Goal: Check status: Check status

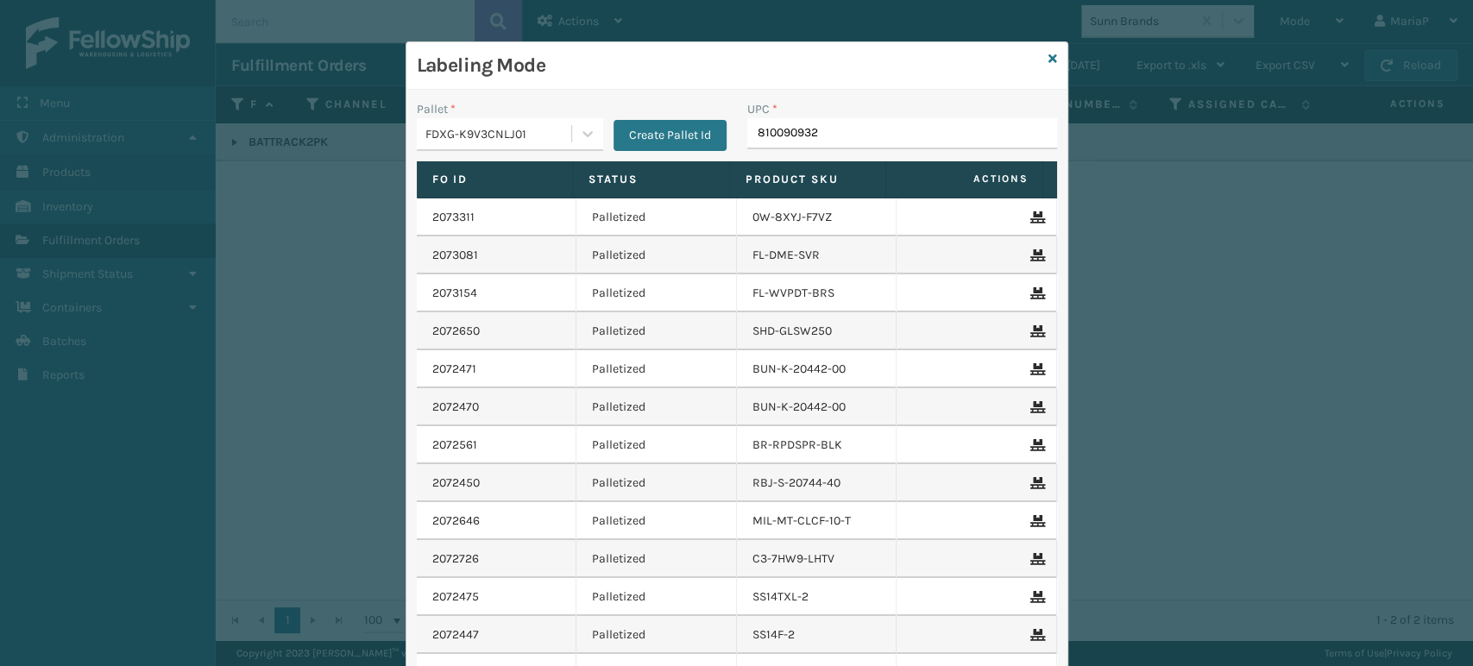
type input "8100909327"
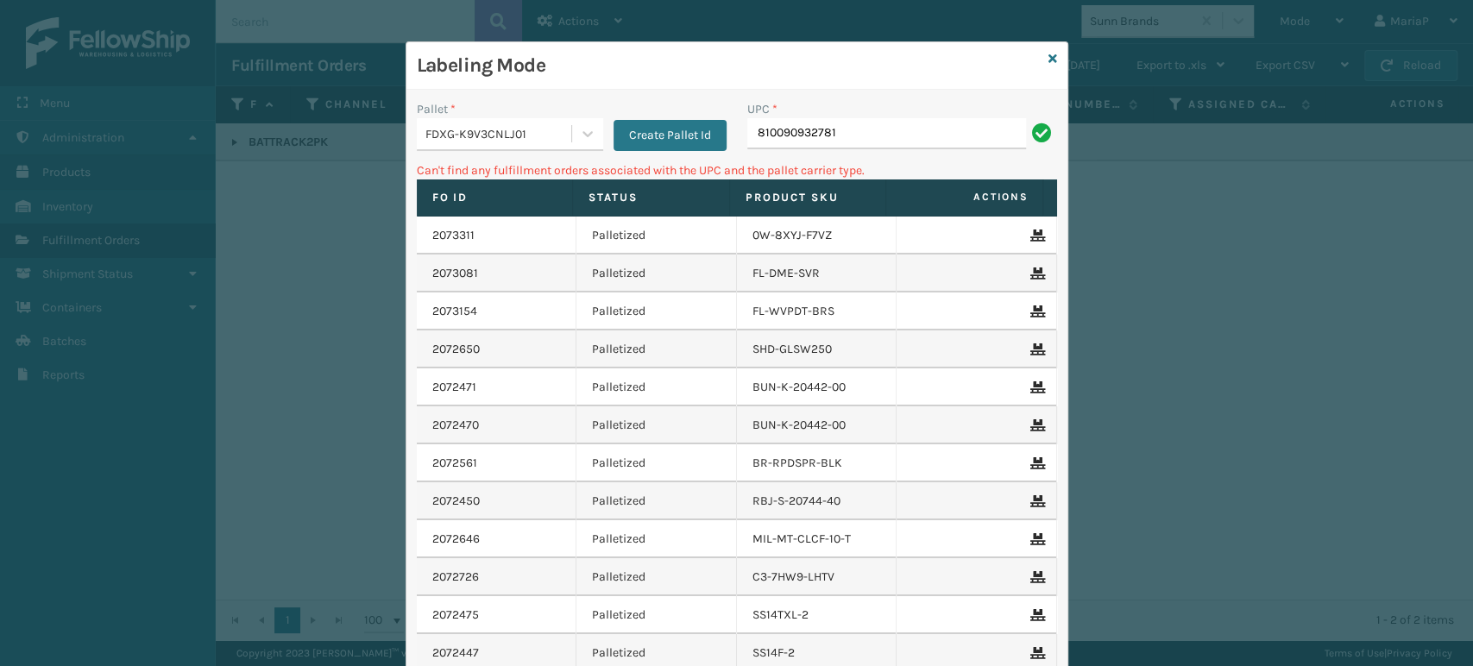
click at [503, 123] on div "FDXG-K9V3CNLJ01" at bounding box center [494, 134] width 154 height 28
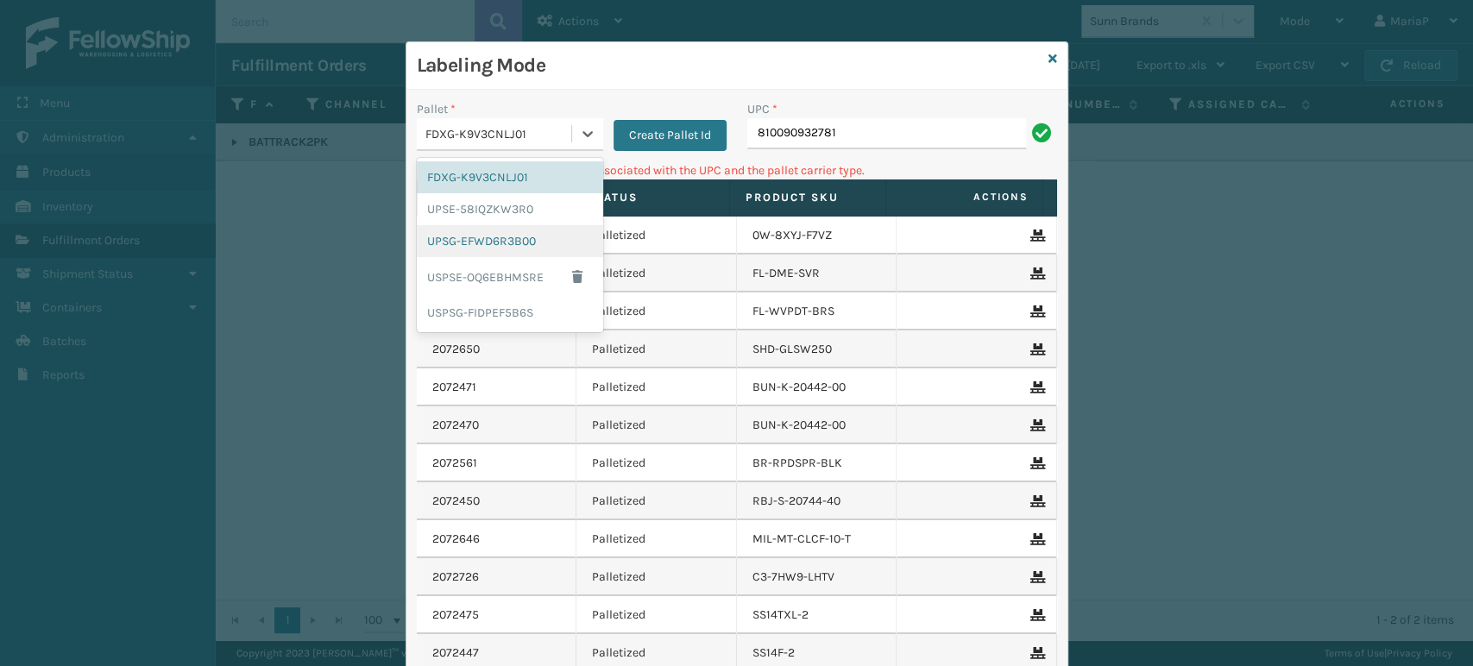
drag, startPoint x: 495, startPoint y: 236, endPoint x: 607, endPoint y: 222, distance: 113.0
click at [496, 236] on div "UPSG-EFWD6R3B00" at bounding box center [510, 241] width 186 height 32
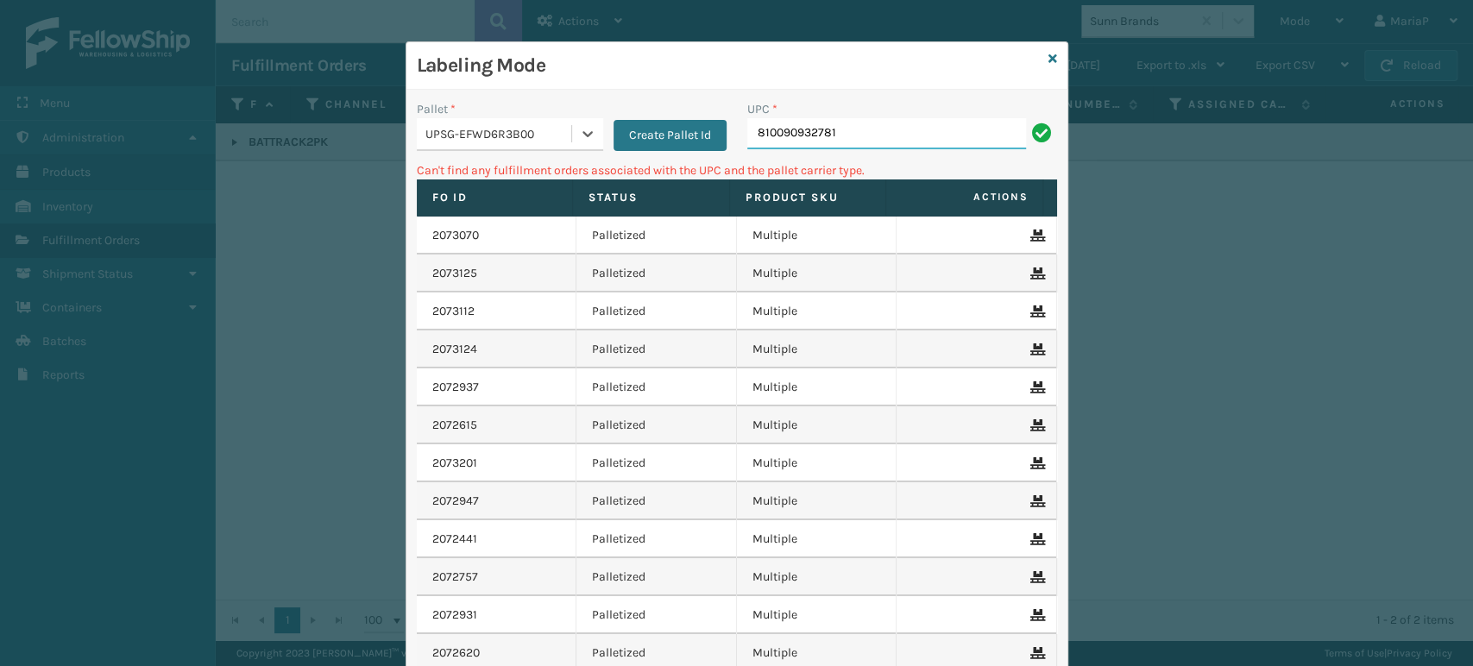
click at [884, 136] on input "810090932781" at bounding box center [886, 133] width 279 height 31
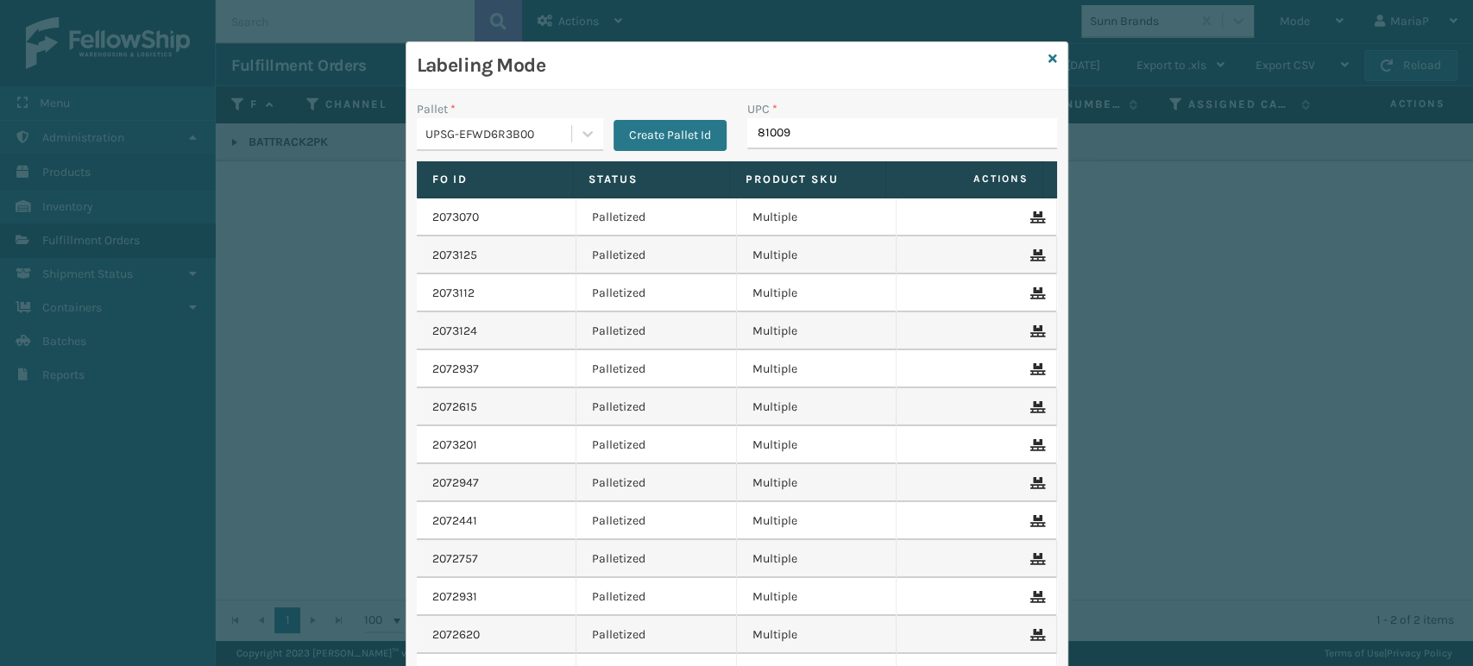
type input "810090"
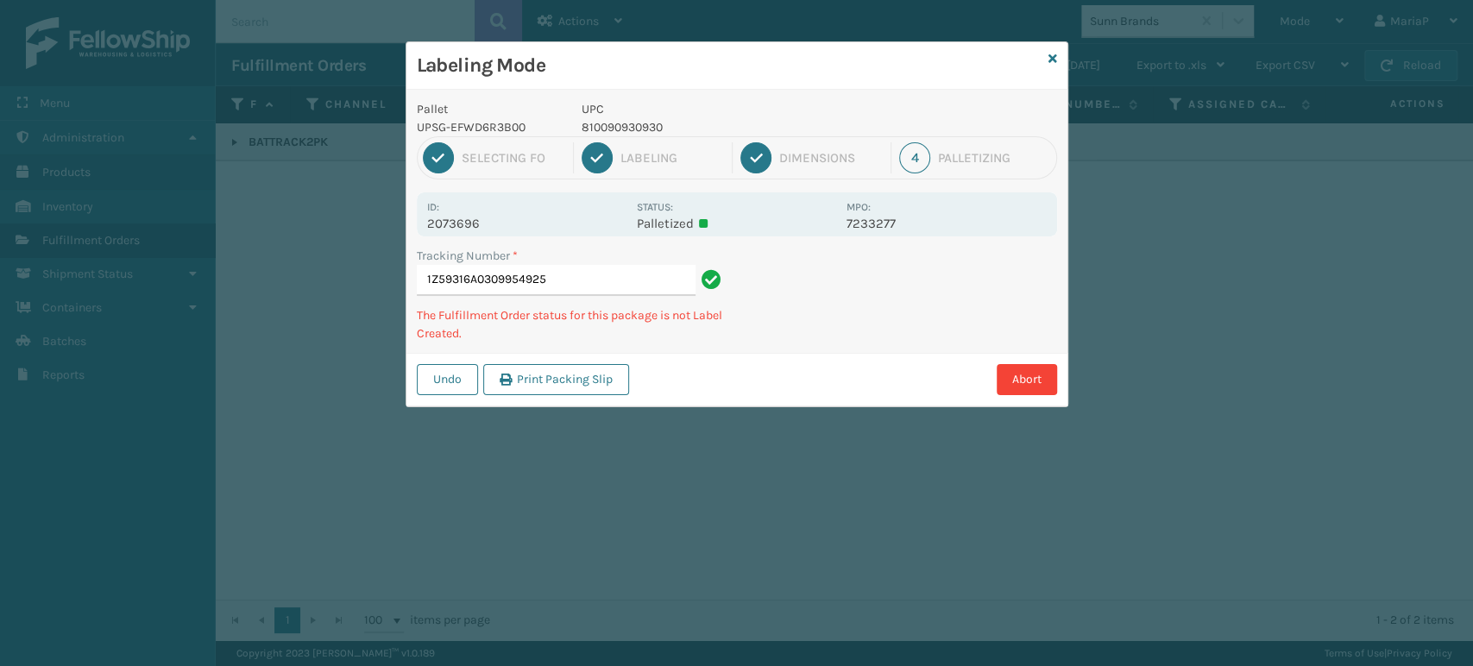
click at [634, 111] on p "UPC" at bounding box center [709, 109] width 255 height 18
click at [634, 116] on p "UPC" at bounding box center [709, 109] width 255 height 18
click at [634, 118] on div "UPC 810090930930" at bounding box center [708, 118] width 275 height 36
click at [634, 118] on p "810090930930" at bounding box center [709, 127] width 255 height 18
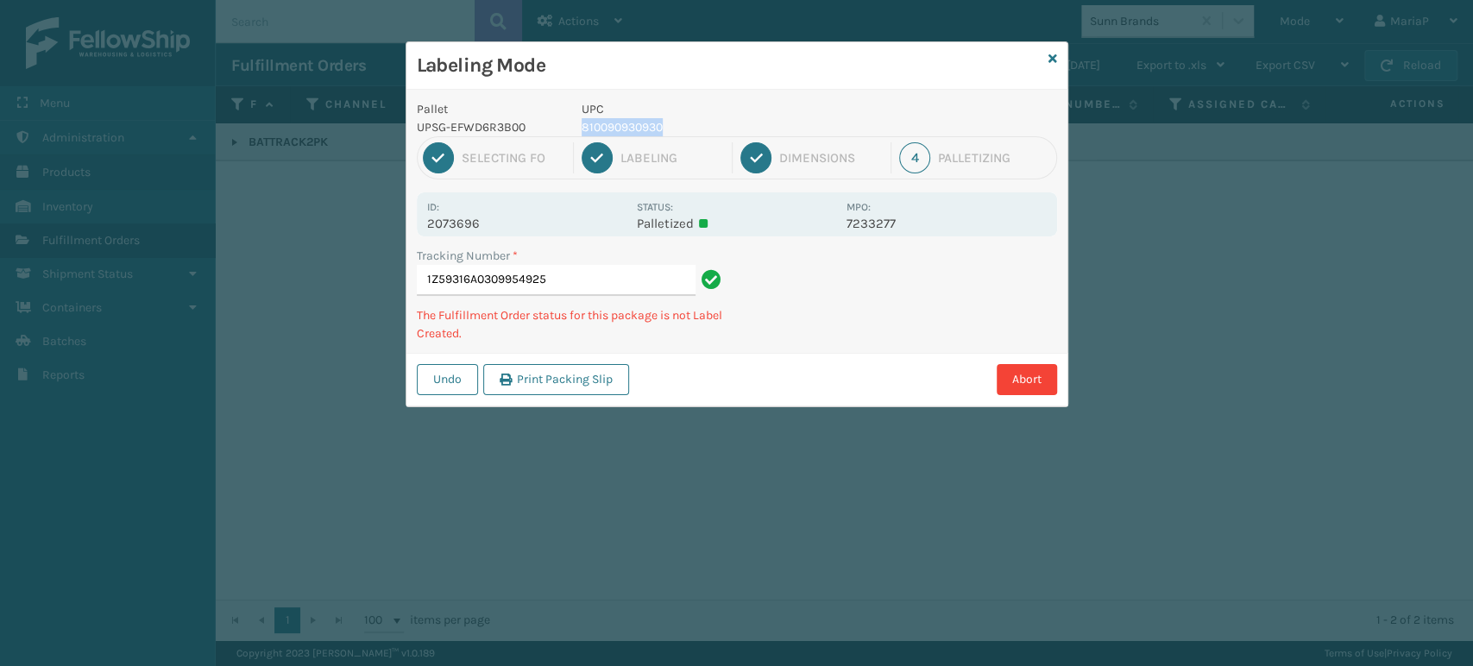
click at [634, 119] on p "810090930930" at bounding box center [709, 127] width 255 height 18
copy p "810090930930"
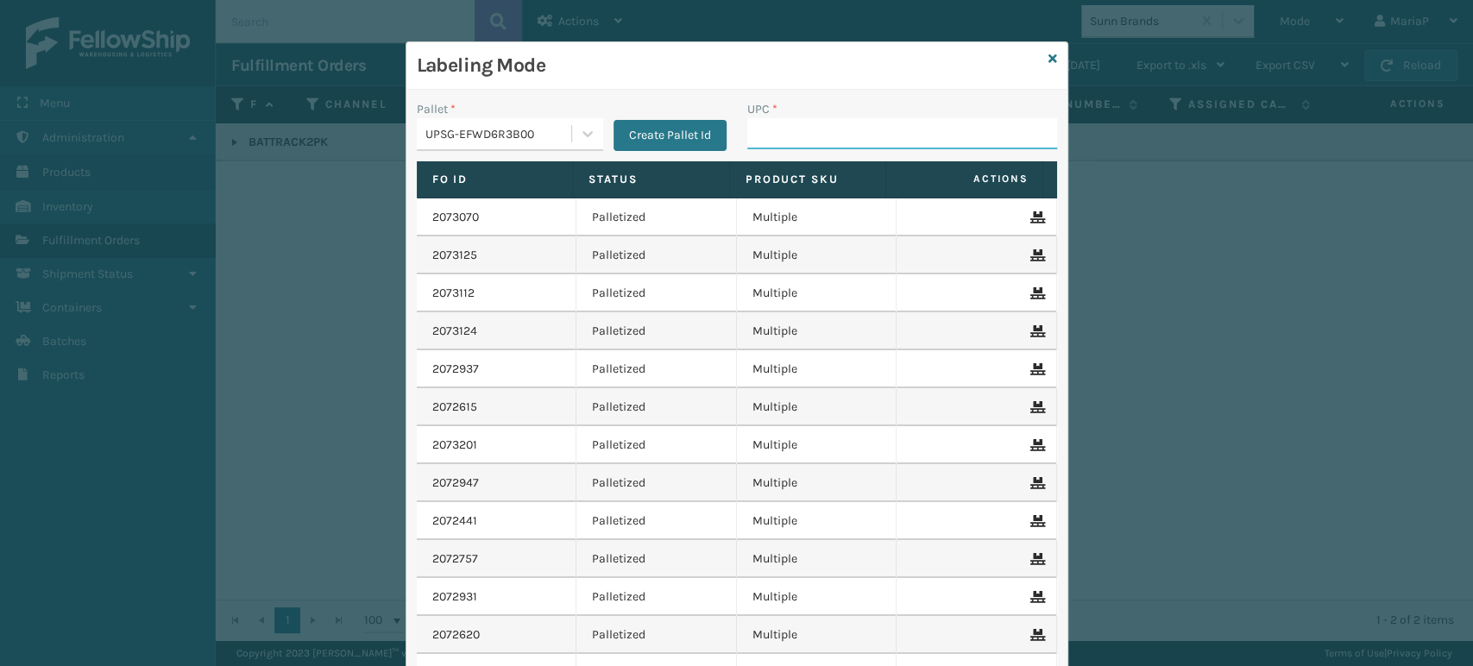
click at [760, 127] on input "UPC *" at bounding box center [902, 133] width 310 height 31
paste input "840369603609"
type input "8"
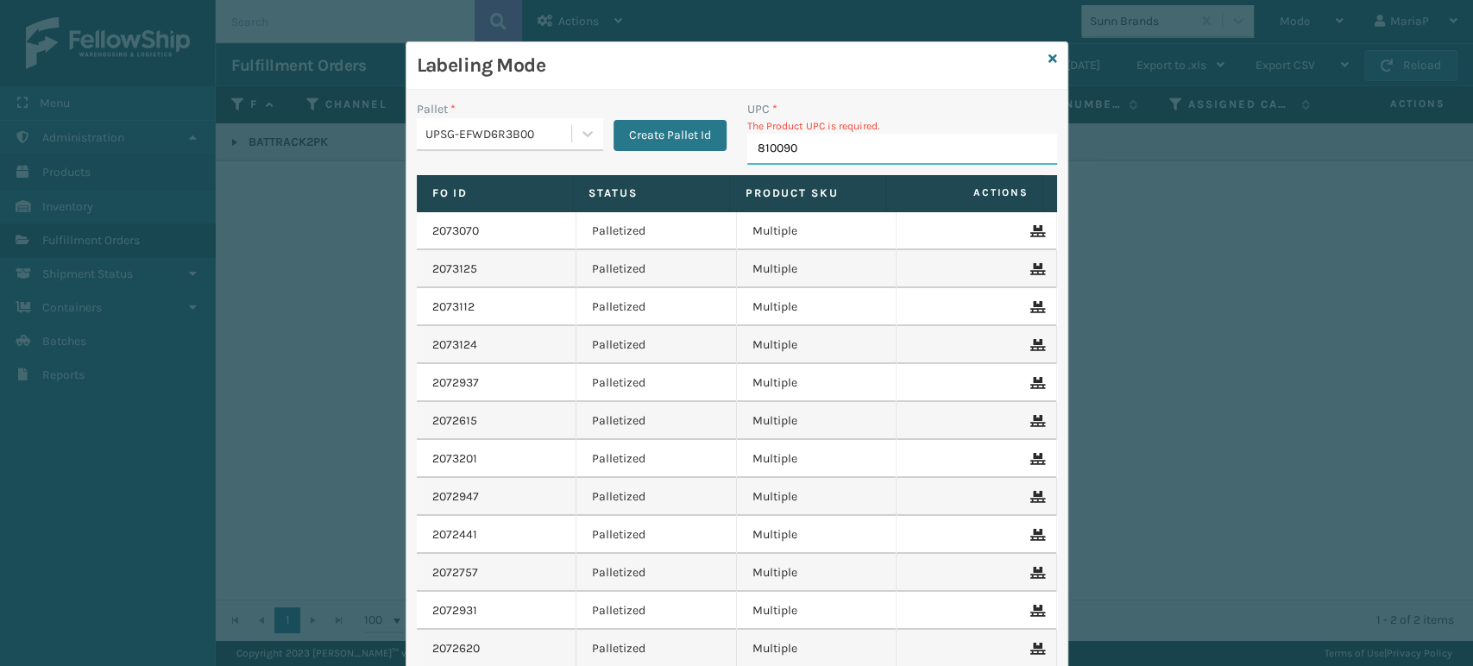
type input "8100909"
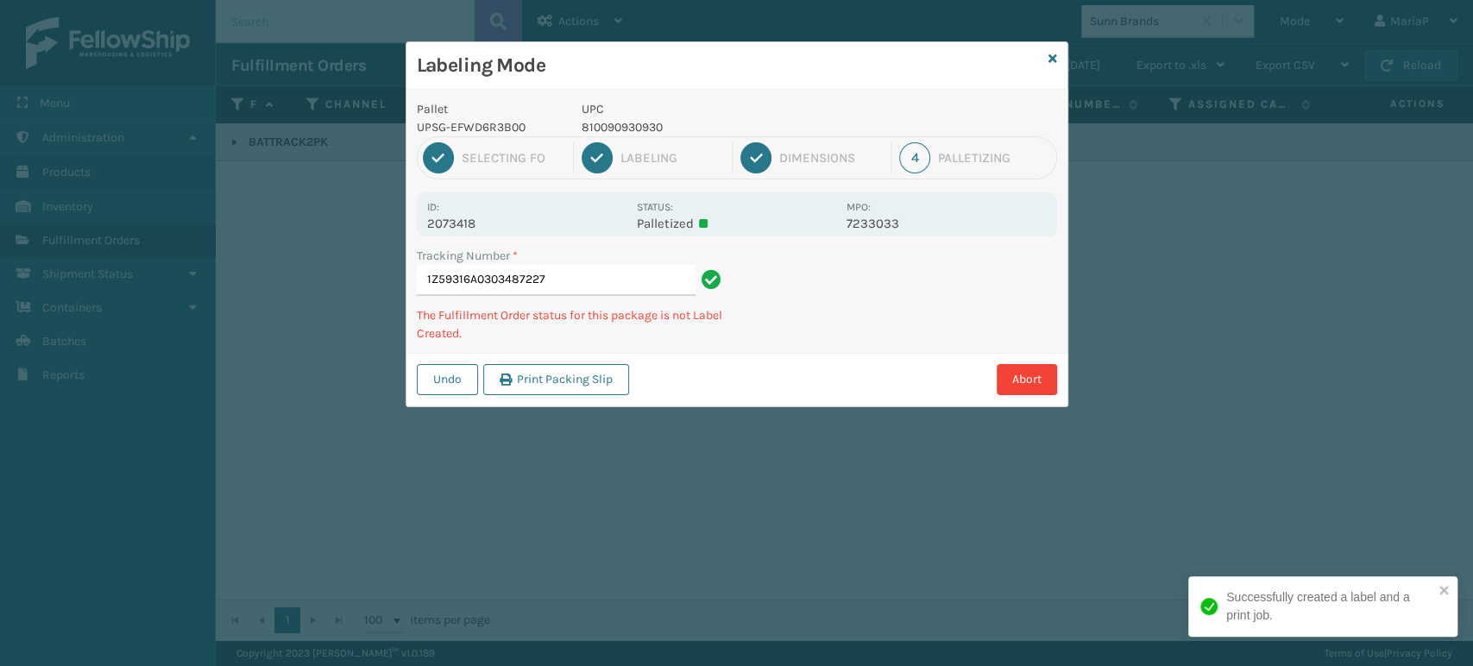
click at [607, 123] on p "810090930930" at bounding box center [709, 127] width 255 height 18
click at [608, 123] on p "810090930930" at bounding box center [709, 127] width 255 height 18
copy p "810090930930"
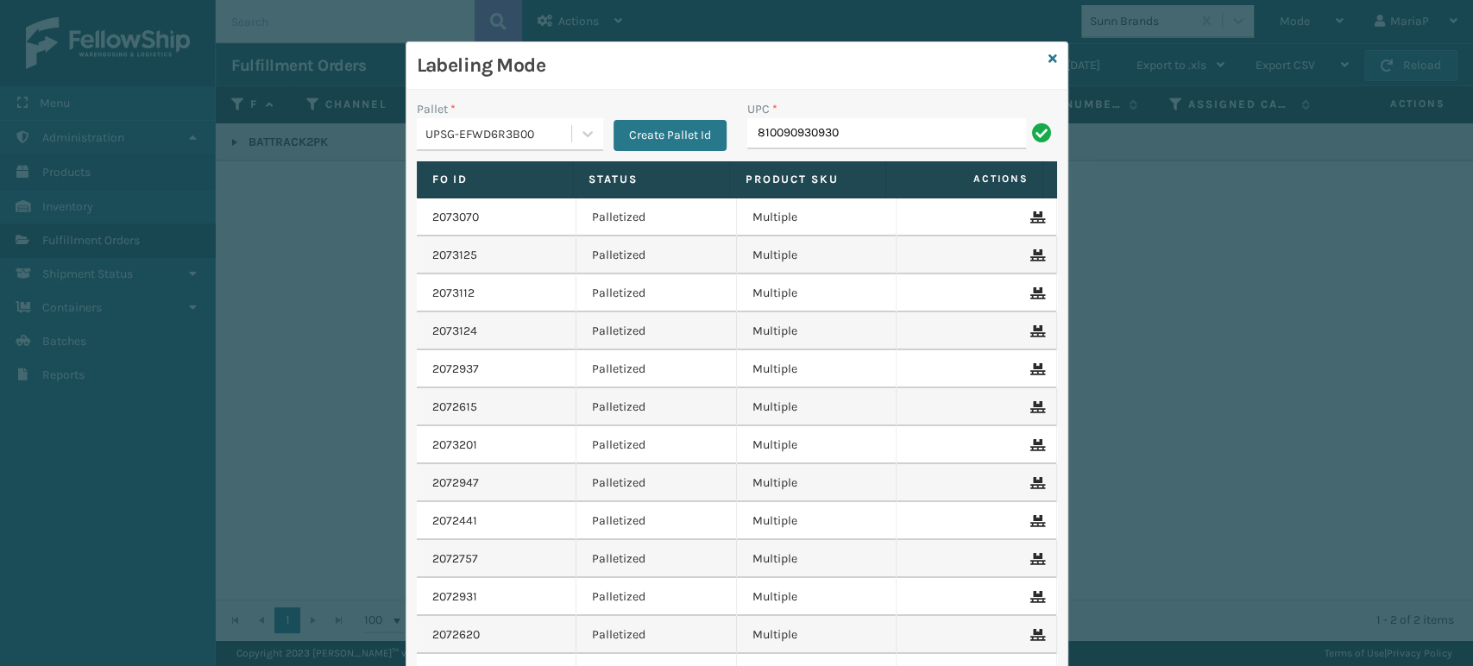
type input "810090930930"
drag, startPoint x: 863, startPoint y: 125, endPoint x: 845, endPoint y: 124, distance: 18.1
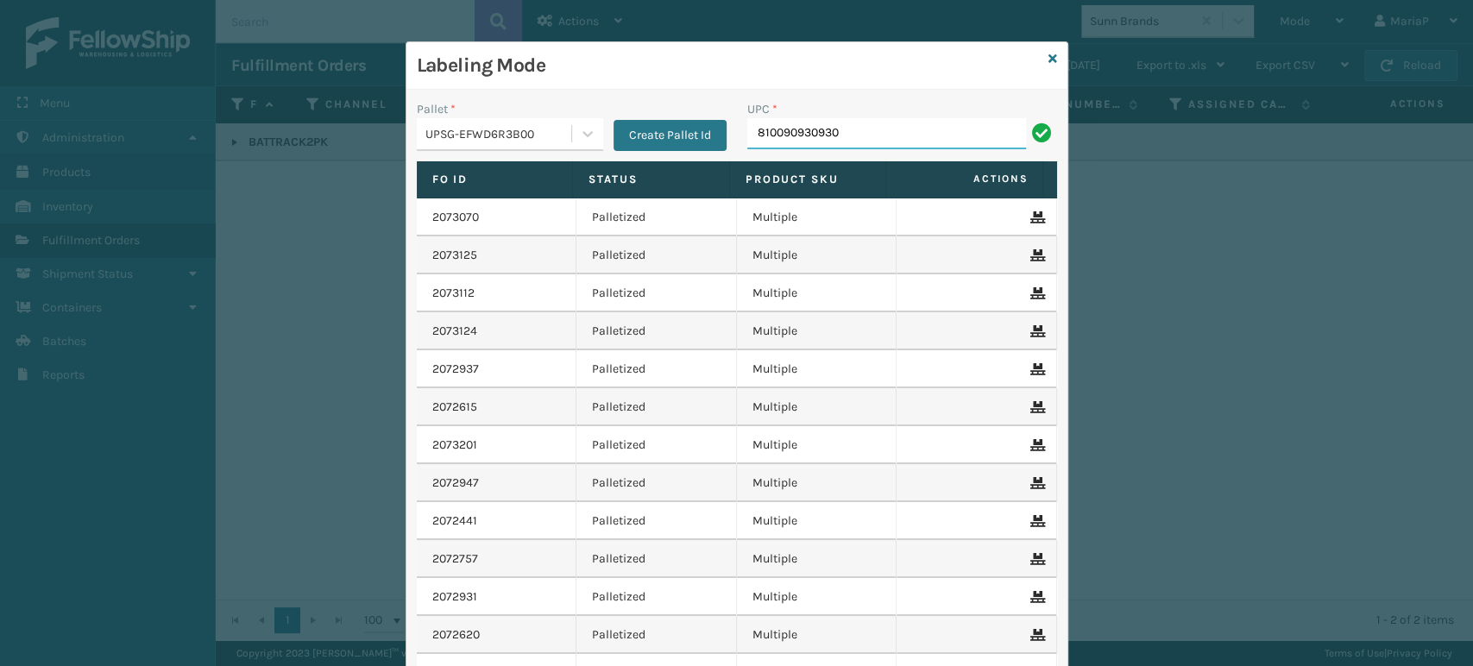
click at [863, 125] on input "810090930930" at bounding box center [886, 133] width 279 height 31
type input "810090930930"
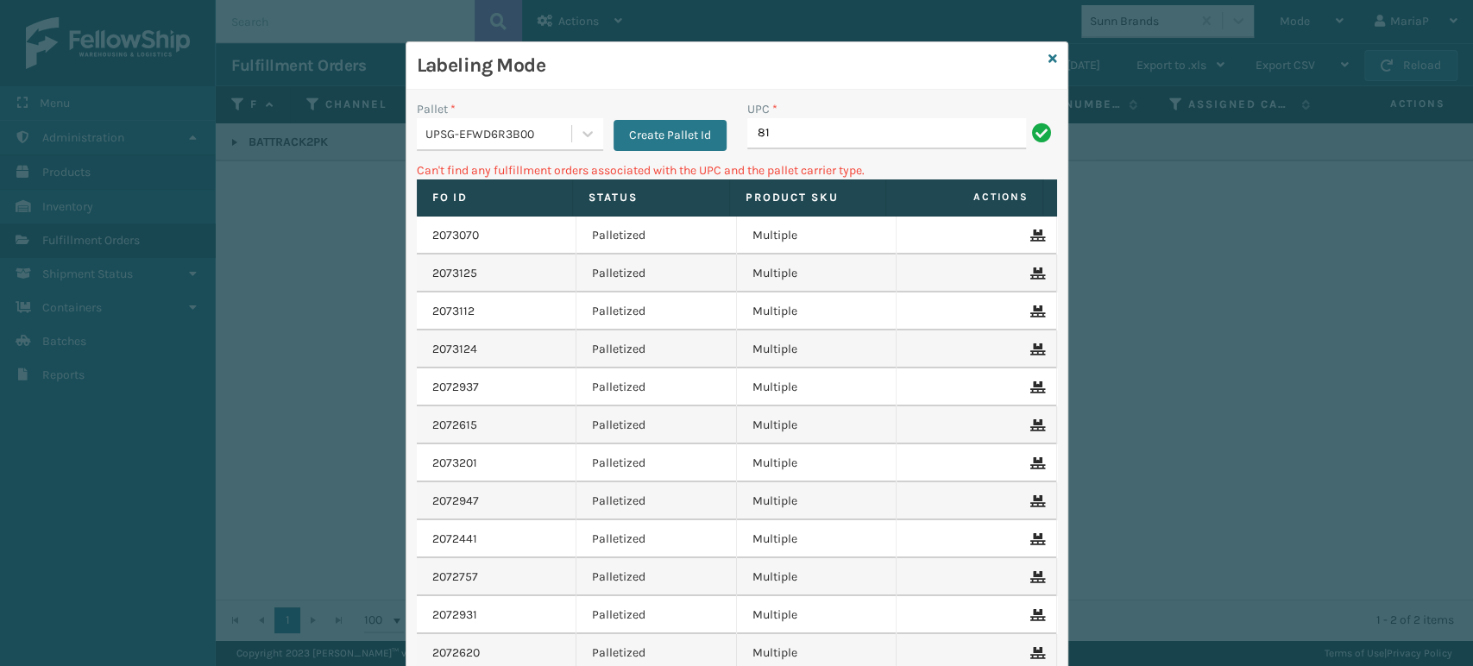
type input "8"
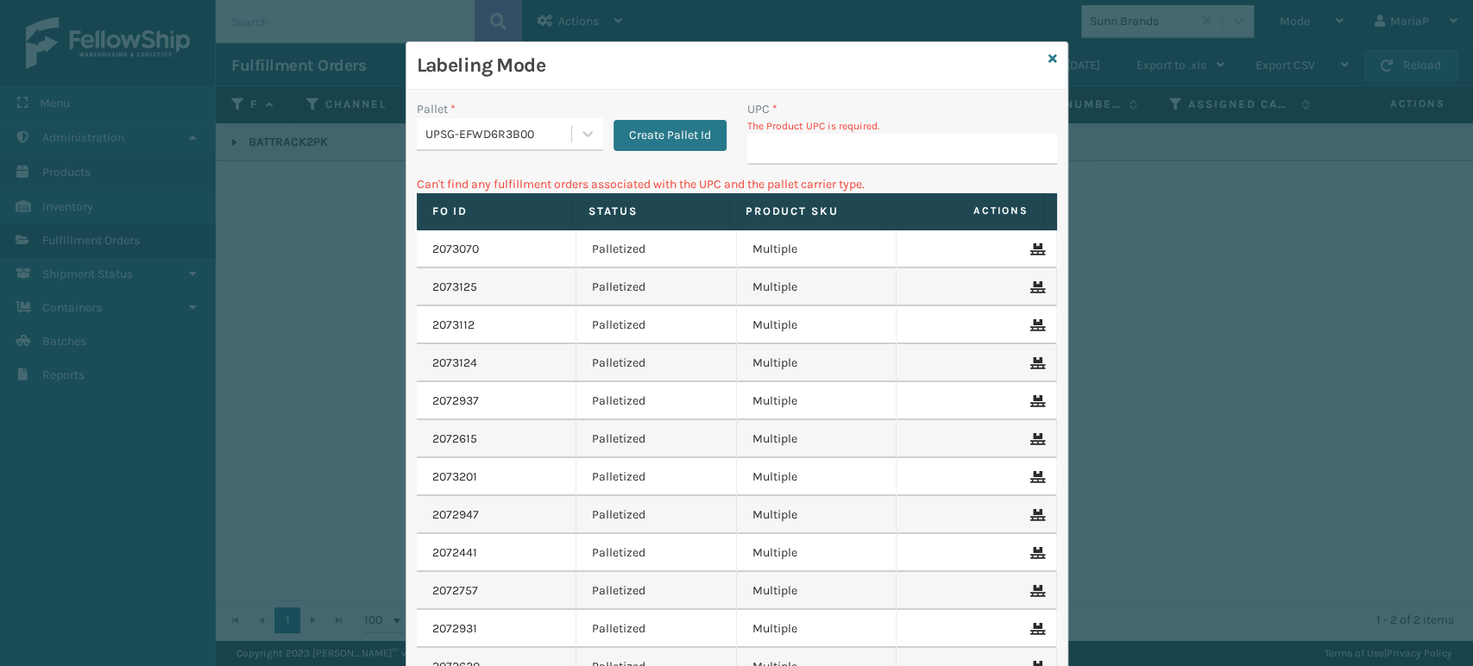
drag, startPoint x: 974, startPoint y: 111, endPoint x: 977, endPoint y: 160, distance: 48.4
click at [973, 115] on div "UPC *" at bounding box center [902, 109] width 310 height 18
click at [977, 161] on input "UPC *" at bounding box center [902, 149] width 310 height 31
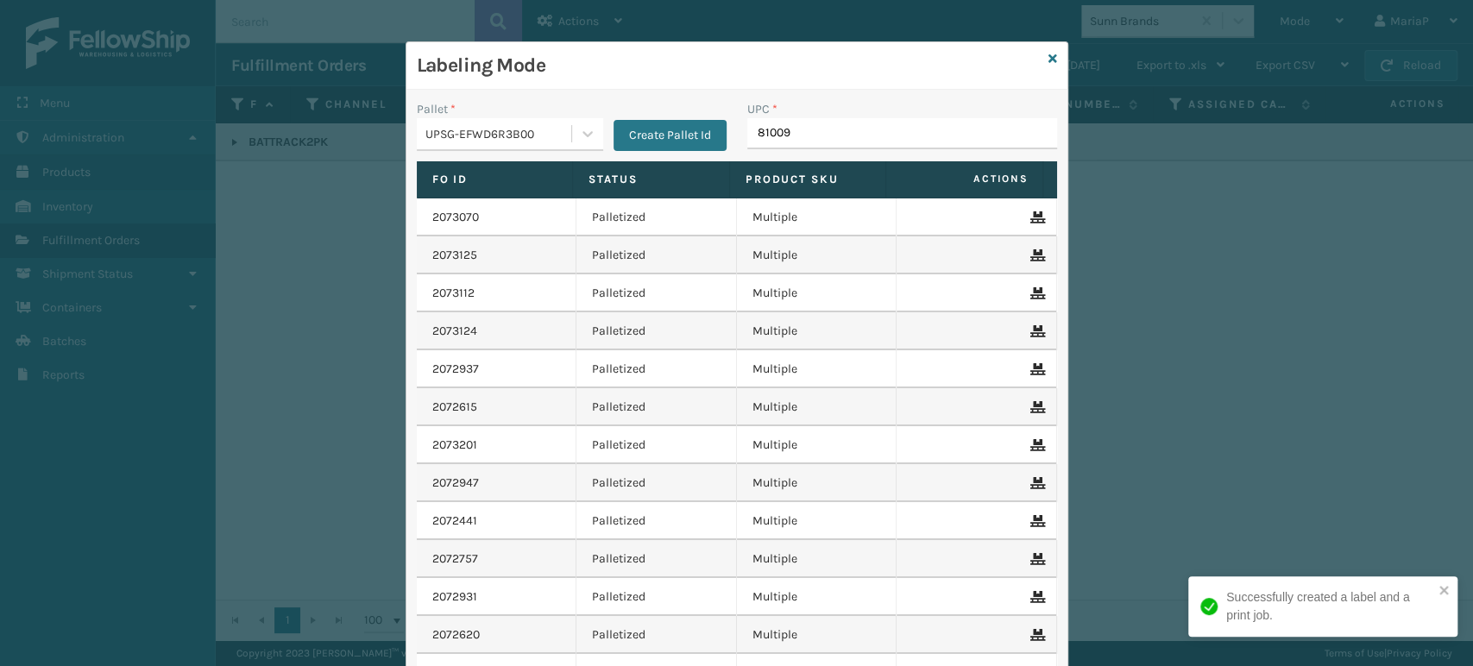
type input "810090"
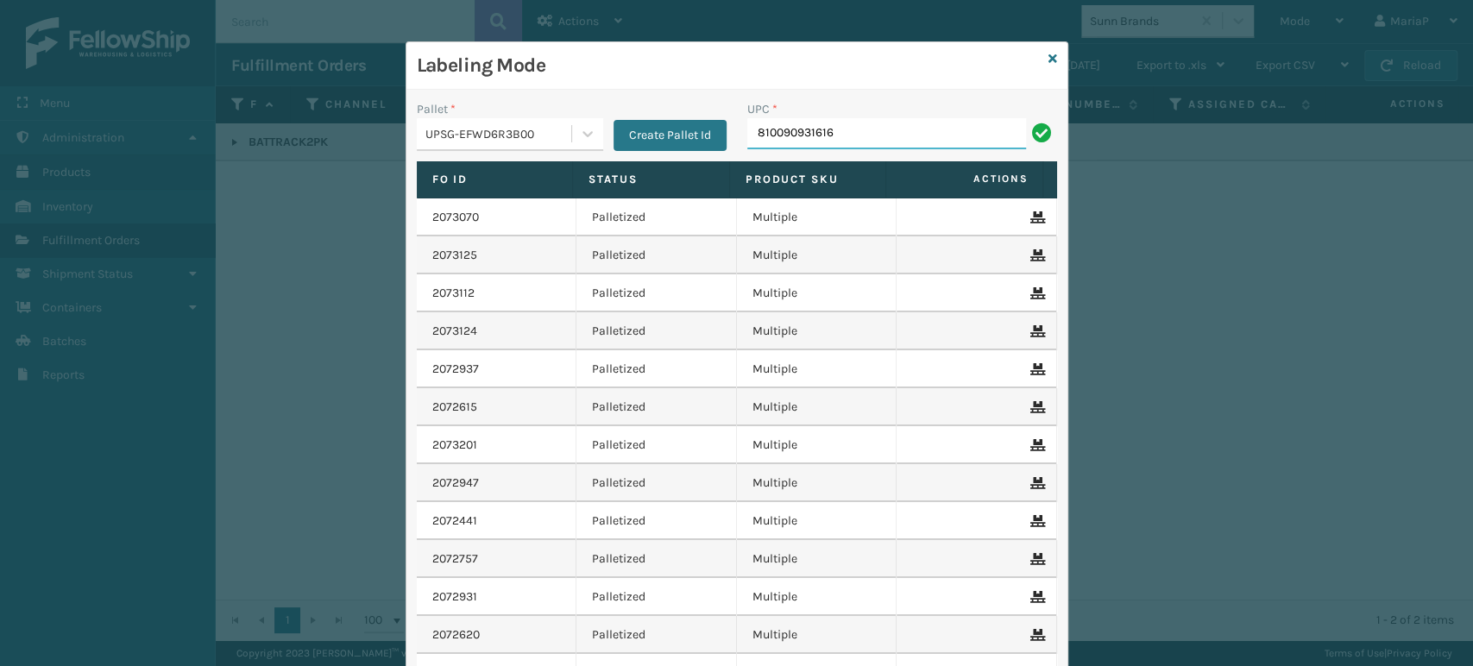
type input "810090931616"
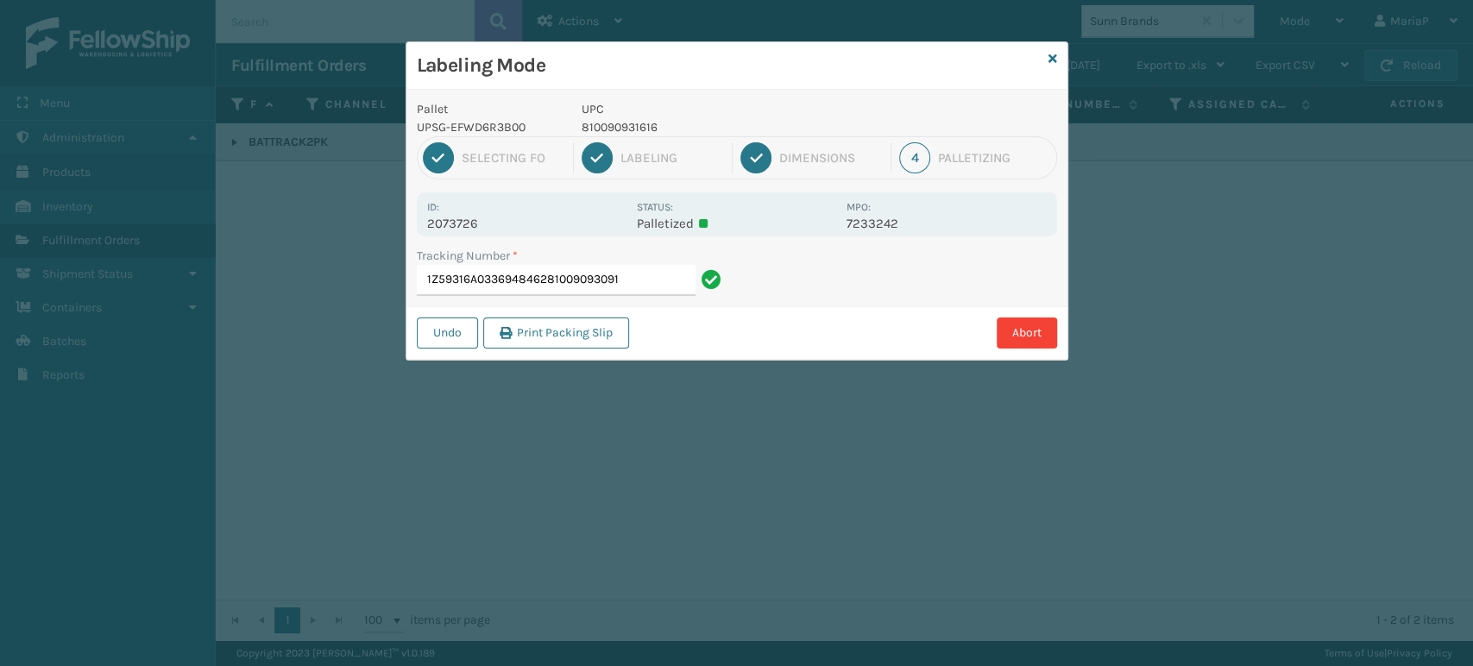
type input "1Z59316A0336948462810090930916"
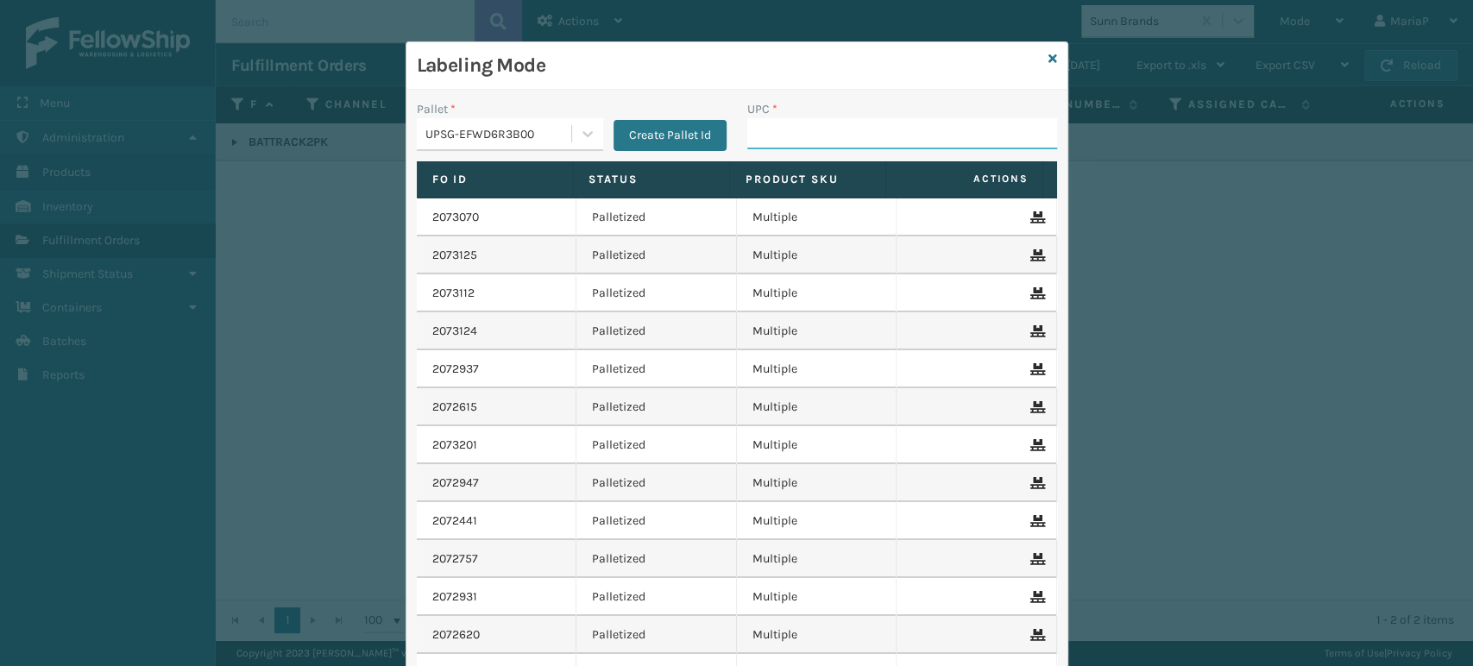
drag, startPoint x: 752, startPoint y: 136, endPoint x: 723, endPoint y: 122, distance: 32.0
click at [752, 136] on input "UPC *" at bounding box center [902, 133] width 310 height 31
type input "HDC-"
drag, startPoint x: 830, startPoint y: 120, endPoint x: 828, endPoint y: 135, distance: 14.9
click at [830, 122] on input "HDC-" at bounding box center [886, 133] width 279 height 31
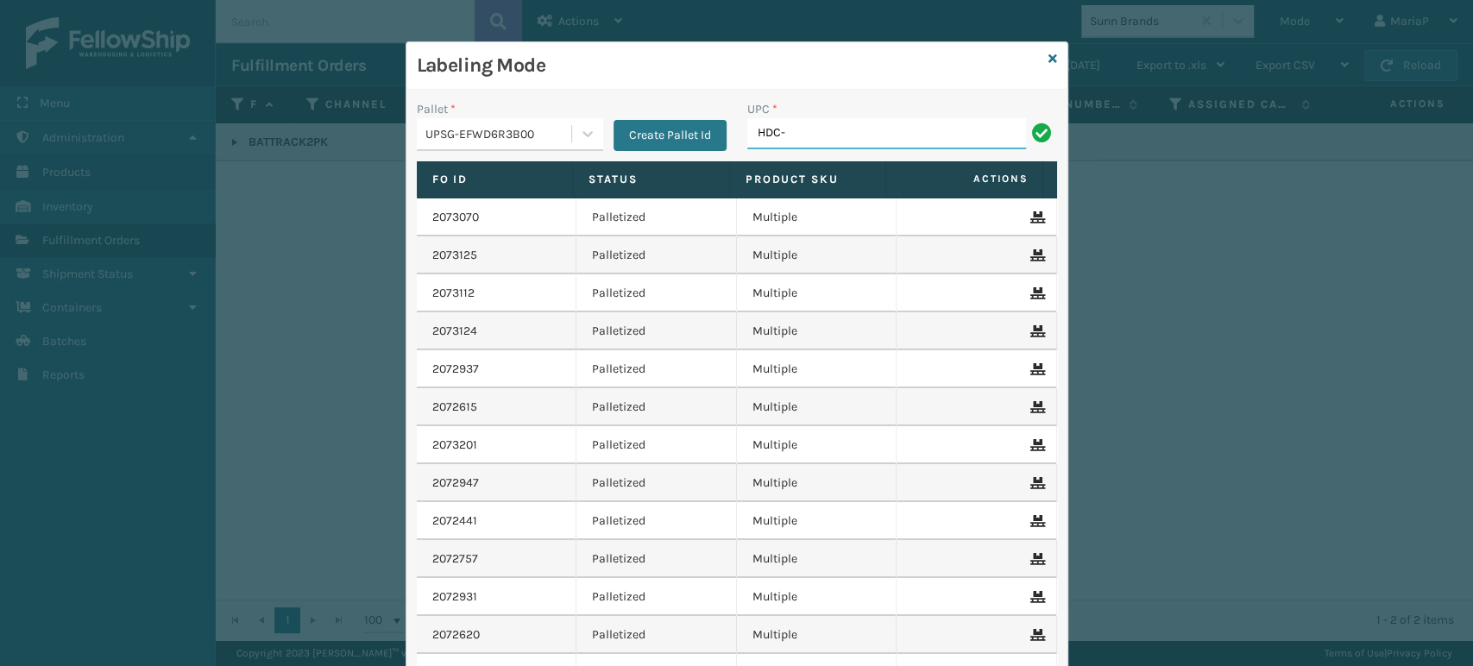
click at [828, 135] on input "HDC-" at bounding box center [886, 133] width 279 height 31
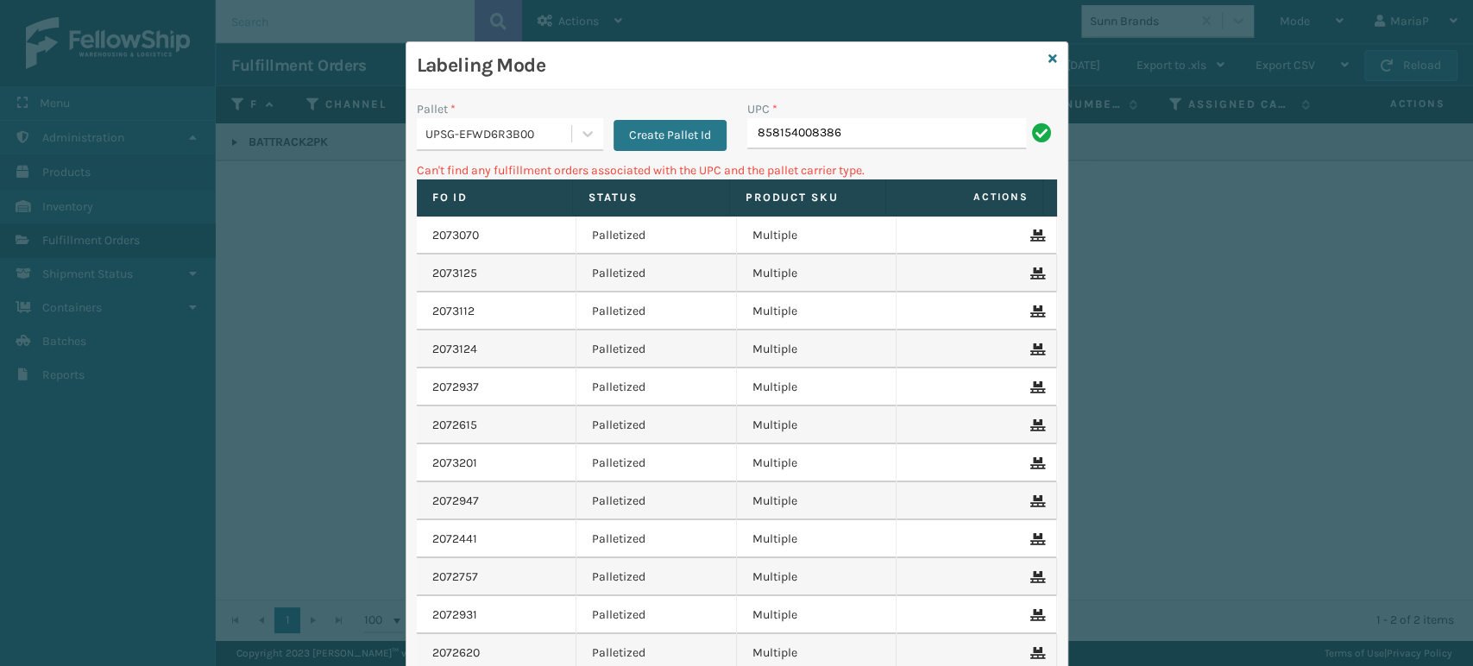
click at [842, 118] on input "858154008386" at bounding box center [886, 133] width 279 height 31
click at [844, 126] on input "858154008386" at bounding box center [886, 133] width 279 height 31
type input "HDC1.5"
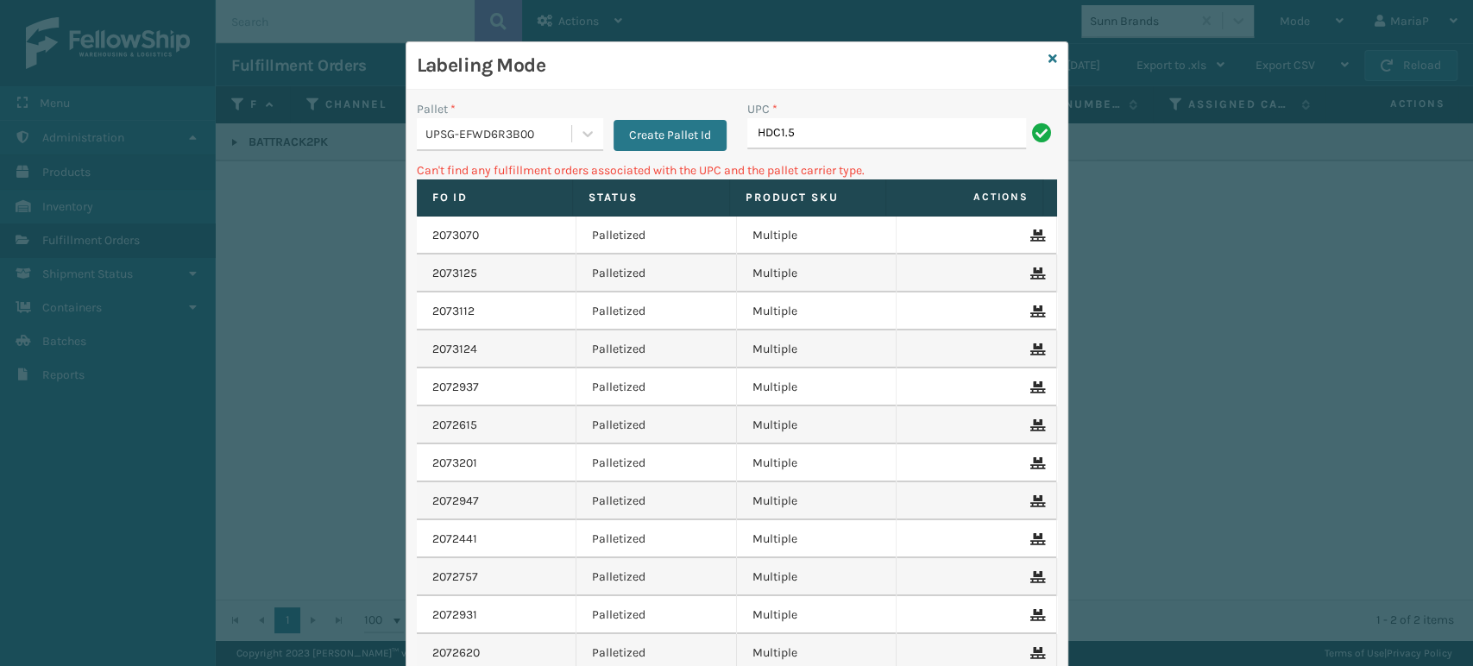
click at [771, 136] on input "HDC1.5" at bounding box center [886, 133] width 279 height 31
type input "HDC-1.5"
type input "HDC-1.5C"
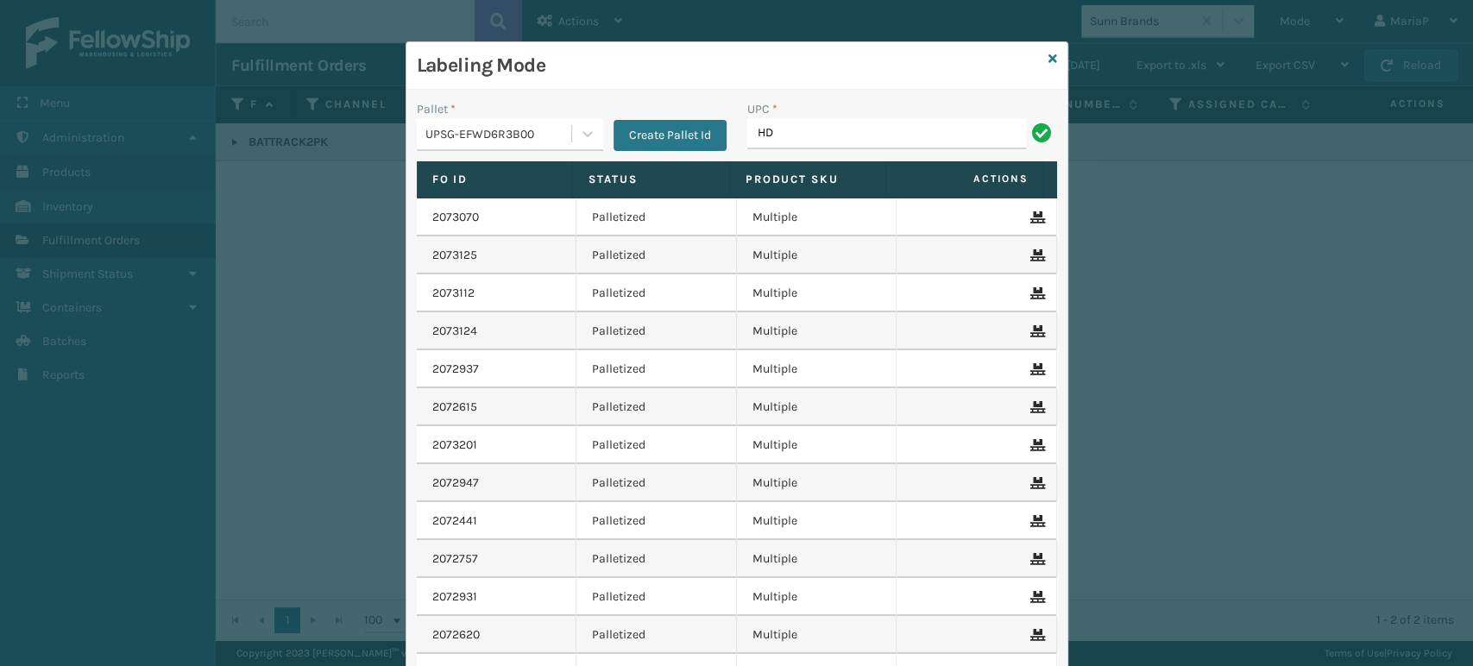
type input "HDC-1.5"
click at [822, 142] on input "HDC-1.5" at bounding box center [886, 133] width 279 height 31
click at [822, 141] on input "HDC-1.5" at bounding box center [886, 133] width 279 height 31
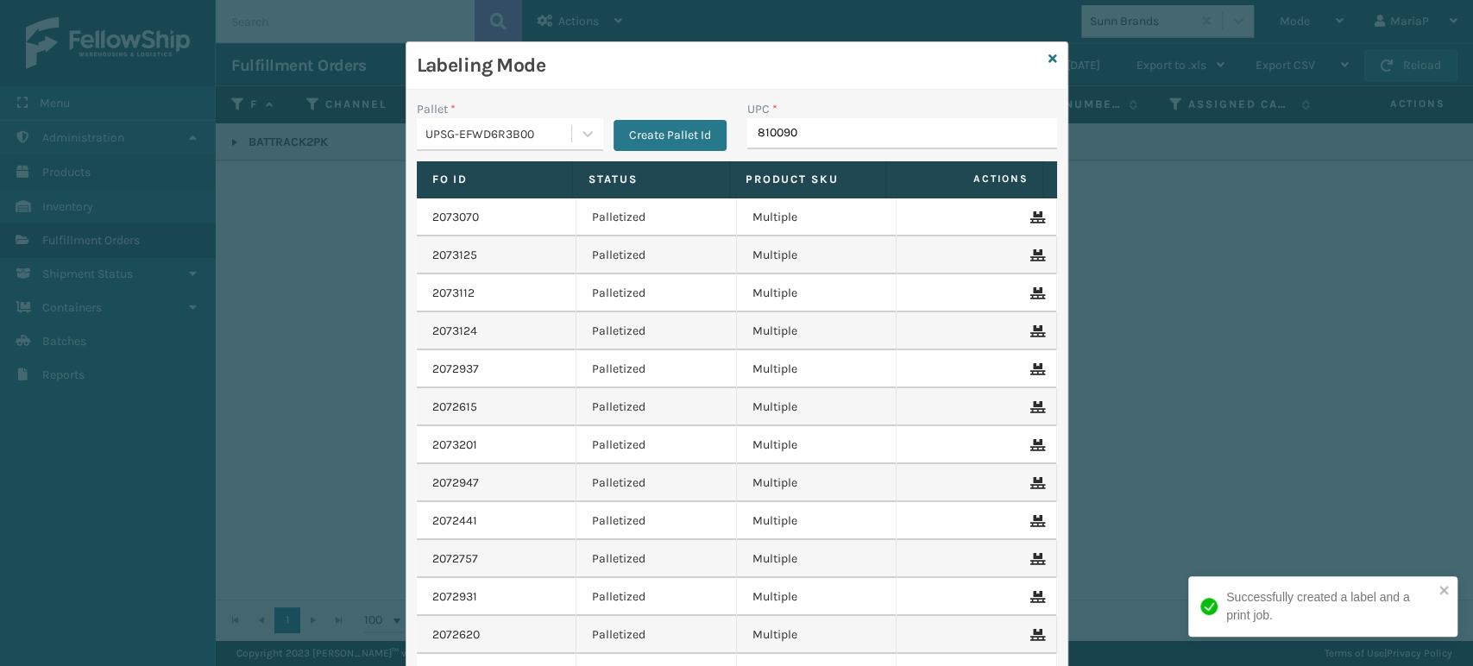
type input "8100909"
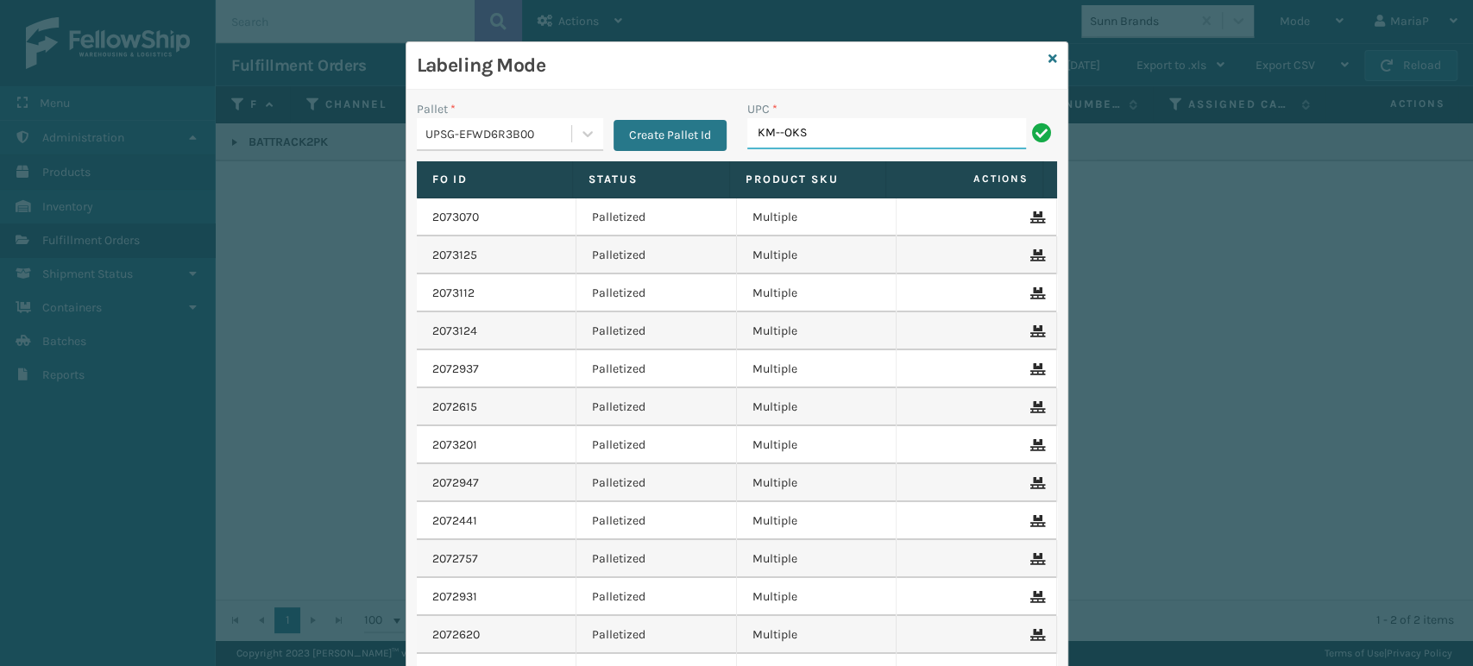
click at [771, 141] on input "KM--OKS" at bounding box center [886, 133] width 279 height 31
click at [853, 125] on input "KM-OKS" at bounding box center [886, 133] width 279 height 31
type input "KM-OKS-RD2"
